Goal: Navigation & Orientation: Find specific page/section

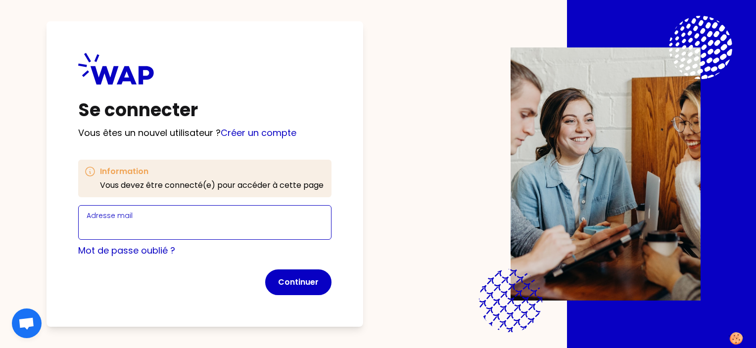
click at [166, 223] on input "Adresse mail" at bounding box center [205, 229] width 236 height 14
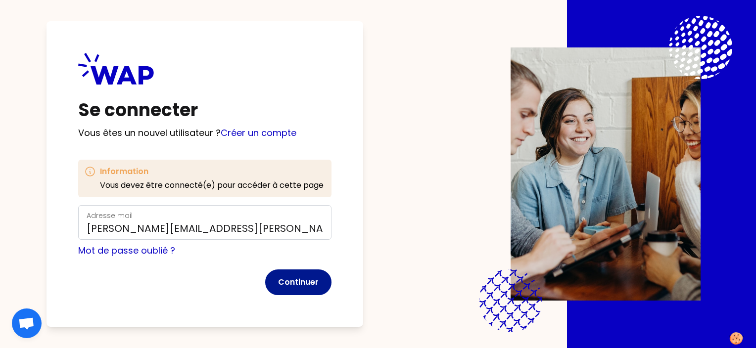
click at [303, 285] on button "Continuer" at bounding box center [298, 283] width 66 height 26
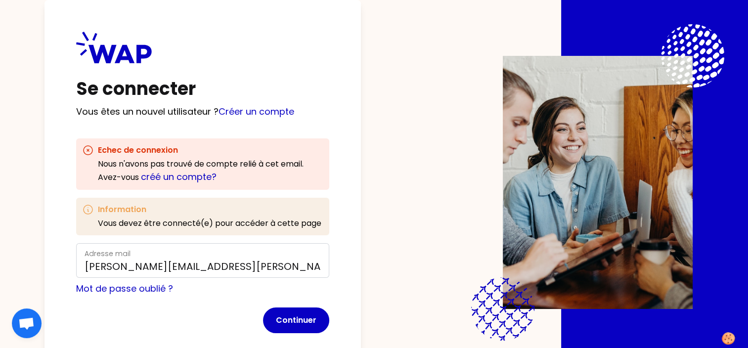
scroll to position [16, 0]
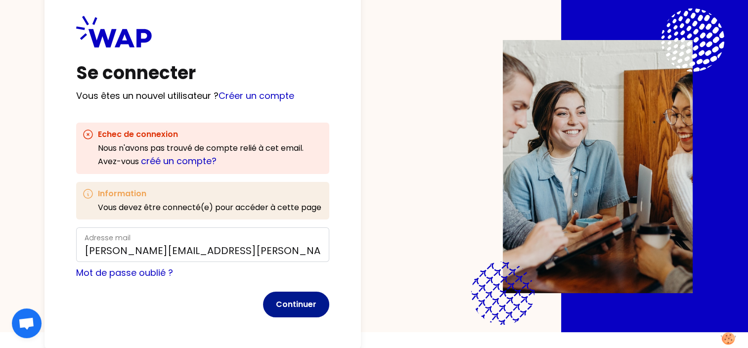
click at [276, 300] on button "Continuer" at bounding box center [296, 305] width 66 height 26
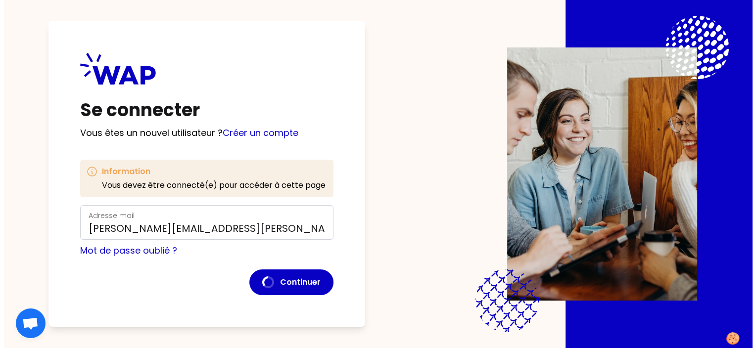
scroll to position [0, 0]
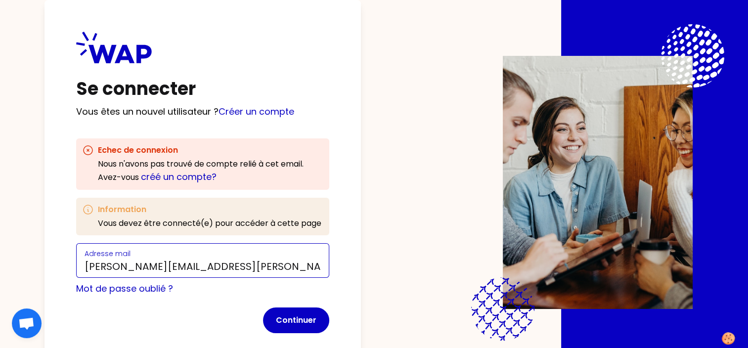
click at [234, 267] on input "[PERSON_NAME][EMAIL_ADDRESS][PERSON_NAME][DOMAIN_NAME]" at bounding box center [203, 267] width 236 height 14
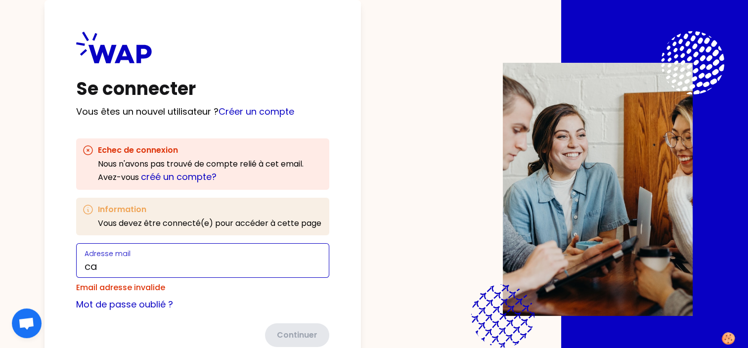
type input "c"
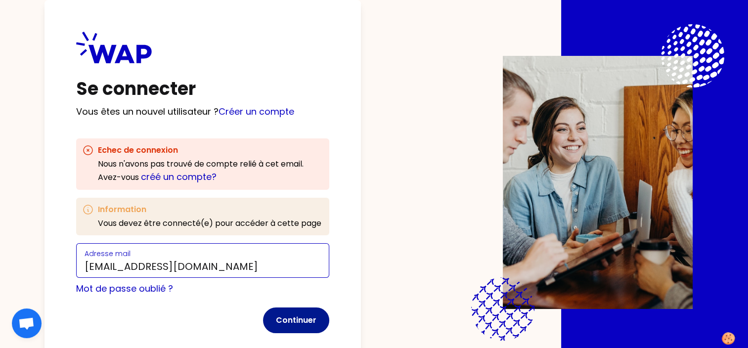
type input "[EMAIL_ADDRESS][DOMAIN_NAME]"
click at [271, 319] on button "Continuer" at bounding box center [296, 321] width 66 height 26
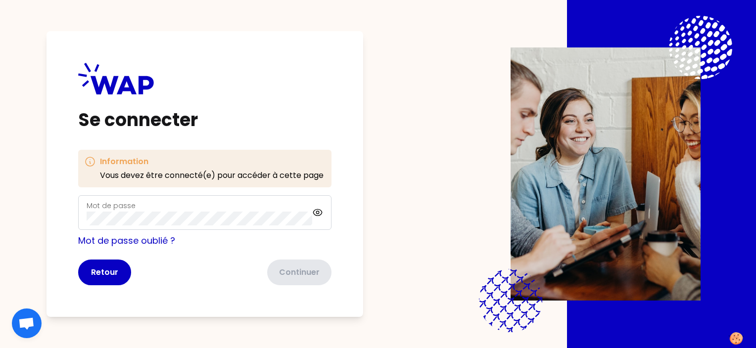
click at [174, 227] on div "Mot de passe" at bounding box center [204, 212] width 253 height 35
click at [145, 204] on div "Mot de passe" at bounding box center [200, 213] width 226 height 26
click at [322, 213] on icon at bounding box center [317, 212] width 9 height 6
click at [299, 268] on button "Continuer" at bounding box center [298, 273] width 66 height 26
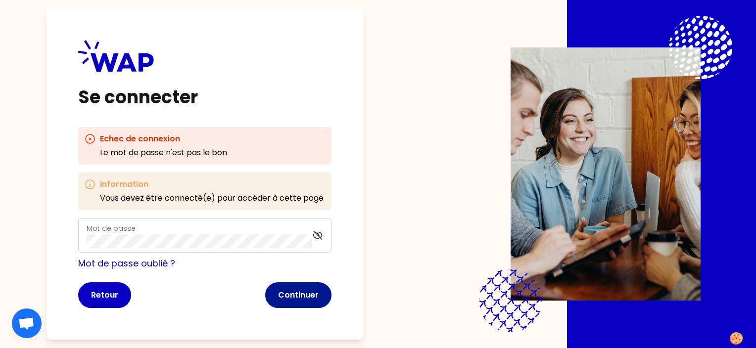
click at [277, 295] on button "Continuer" at bounding box center [298, 295] width 66 height 26
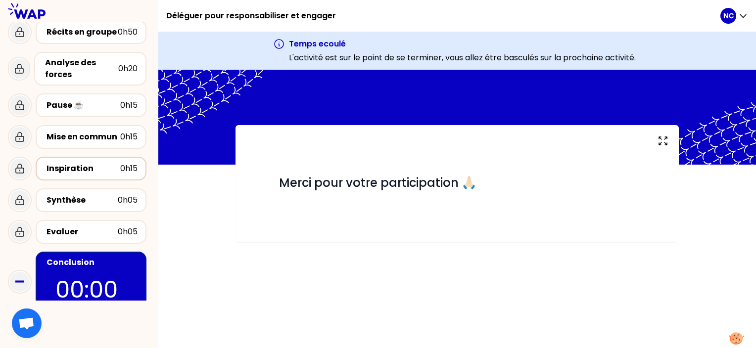
scroll to position [109, 0]
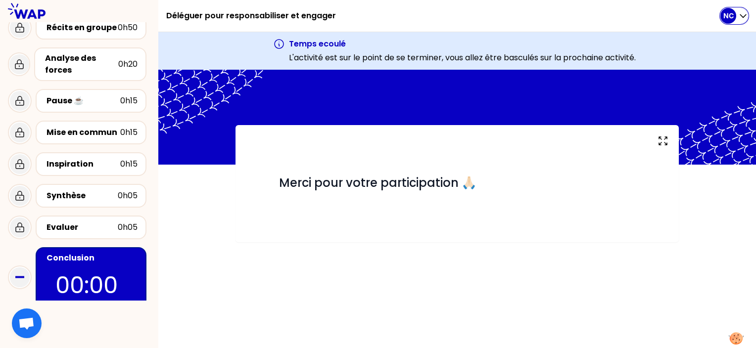
click at [732, 20] on p "NC" at bounding box center [728, 16] width 10 height 10
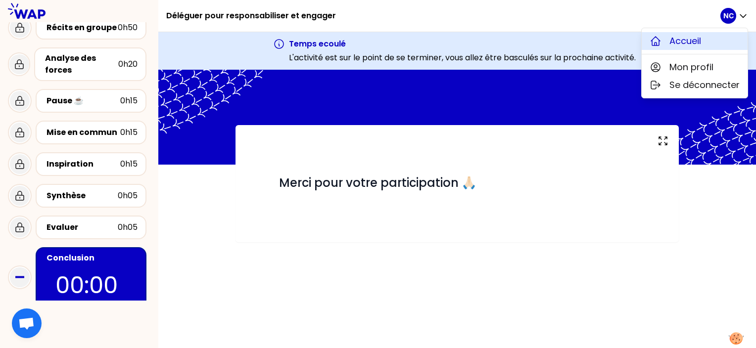
click at [692, 39] on span "Accueil" at bounding box center [685, 41] width 32 height 14
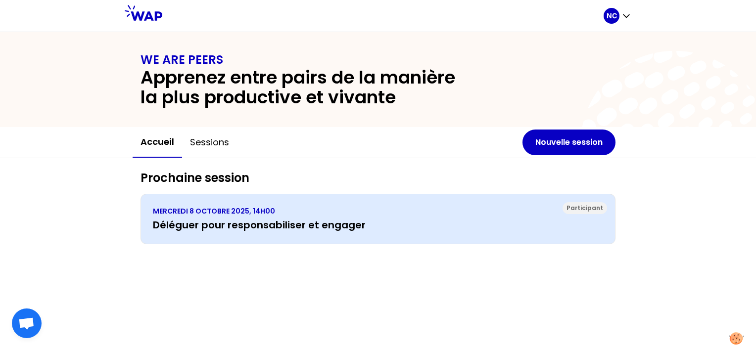
click at [184, 222] on h3 "Déléguer pour responsabiliser et engager" at bounding box center [378, 225] width 450 height 14
